Goal: Navigation & Orientation: Find specific page/section

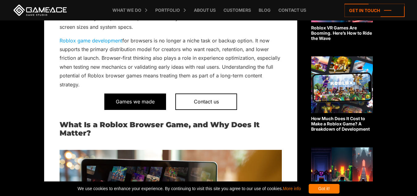
scroll to position [278, 0]
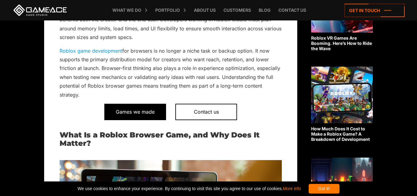
click at [142, 109] on span "Games we made" at bounding box center [135, 111] width 62 height 16
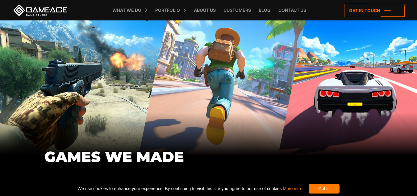
scroll to position [62, 0]
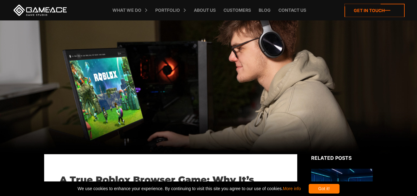
click at [361, 12] on icon at bounding box center [375, 10] width 60 height 13
click at [266, 12] on link "Blog" at bounding box center [265, 10] width 18 height 20
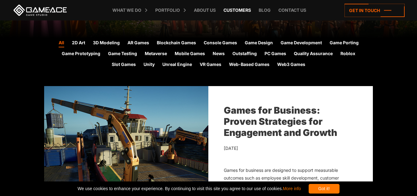
scroll to position [62, 0]
